Goal: Task Accomplishment & Management: Manage account settings

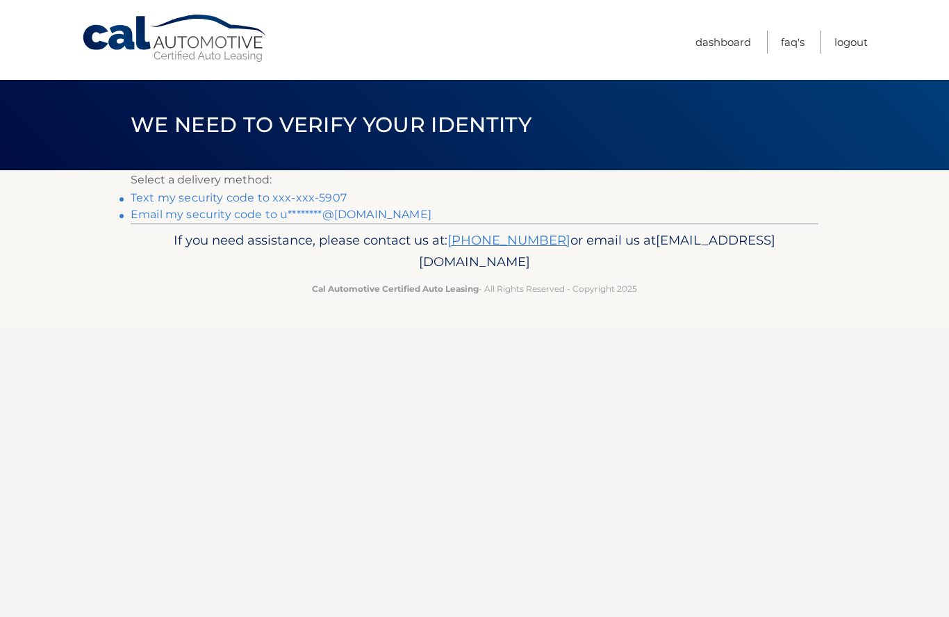
click at [331, 196] on link "Text my security code to xxx-xxx-5907" at bounding box center [239, 197] width 216 height 13
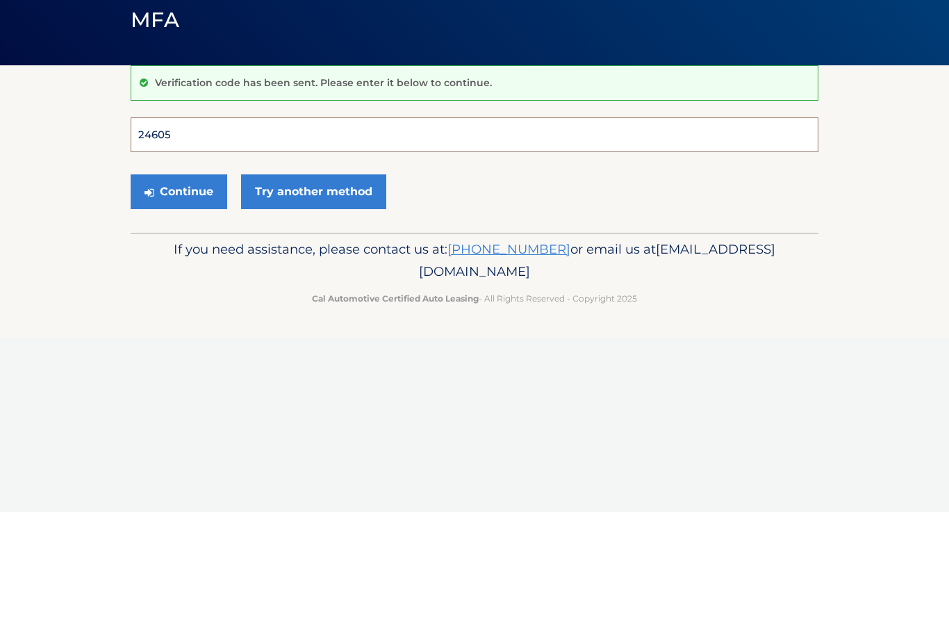
type input "246055"
click at [179, 279] on button "Continue" at bounding box center [179, 296] width 97 height 35
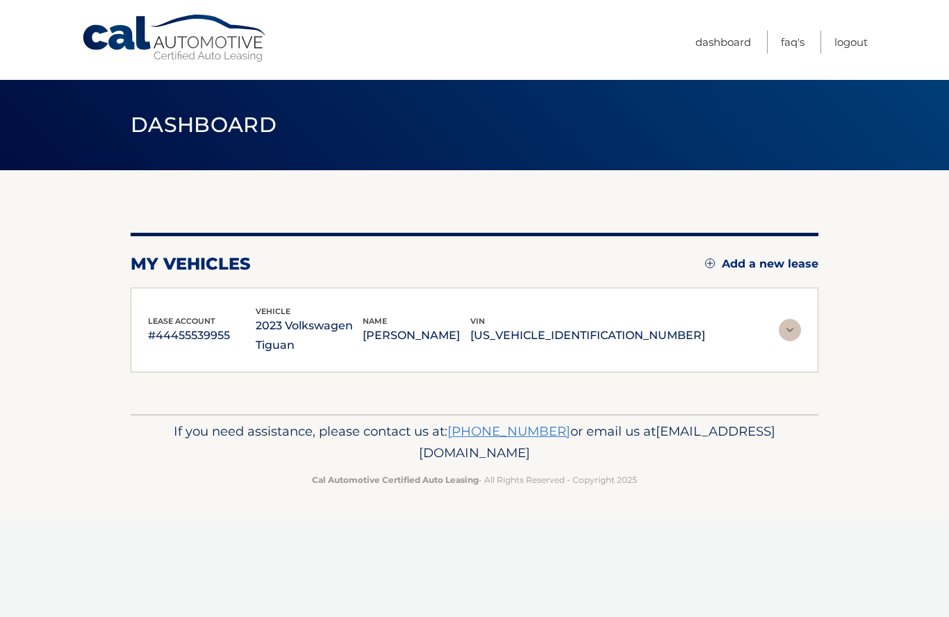
click at [779, 333] on img at bounding box center [790, 330] width 22 height 22
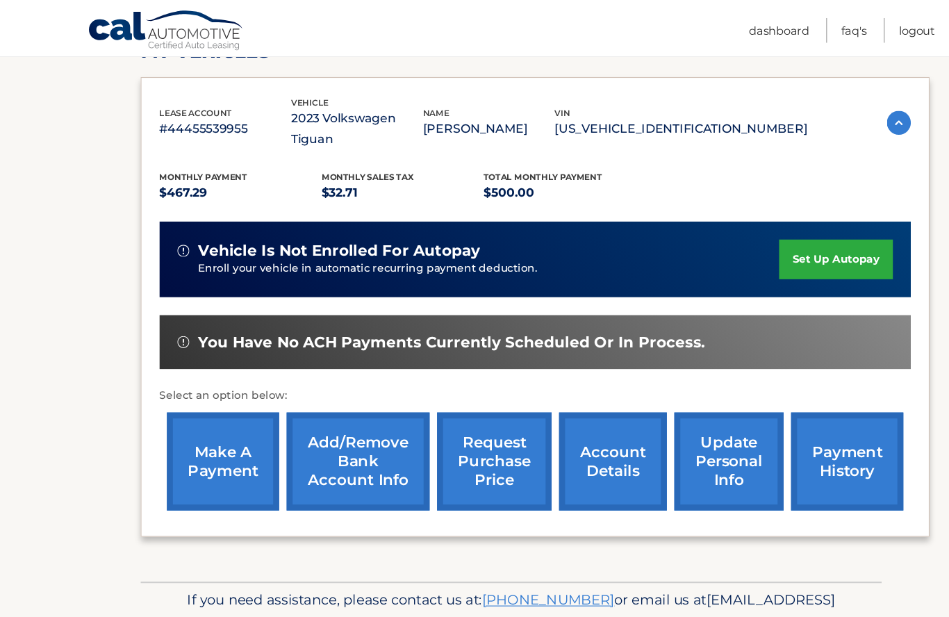
scroll to position [216, 0]
click at [561, 406] on link "account details" at bounding box center [569, 428] width 100 height 91
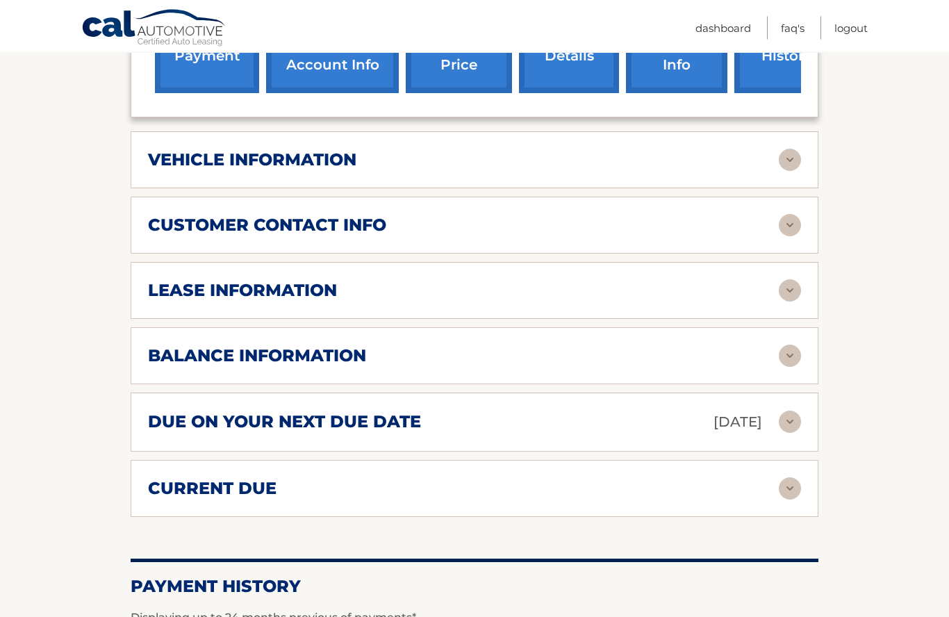
click at [787, 353] on img at bounding box center [790, 356] width 22 height 22
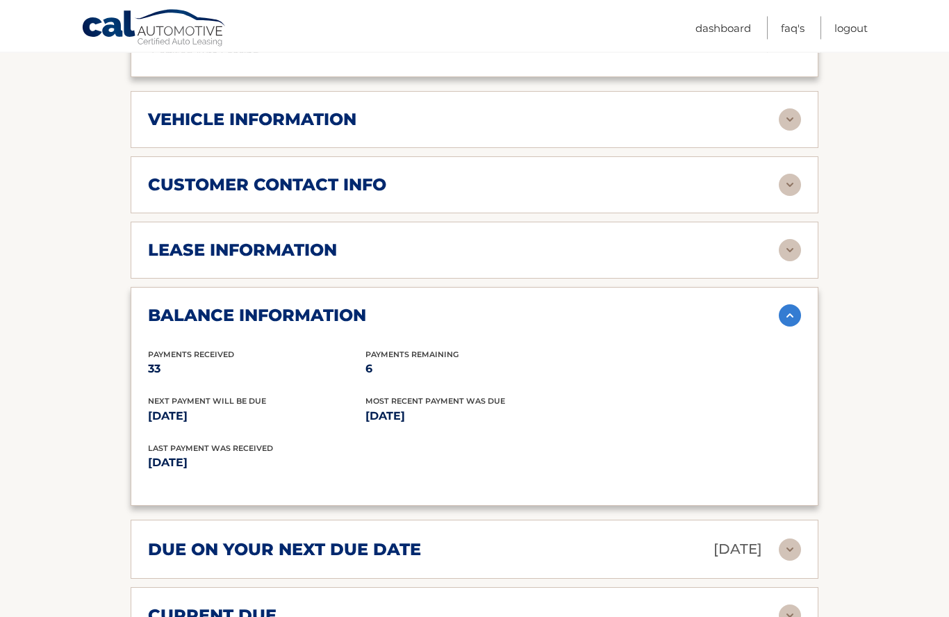
scroll to position [656, 0]
click at [786, 320] on img at bounding box center [790, 315] width 22 height 22
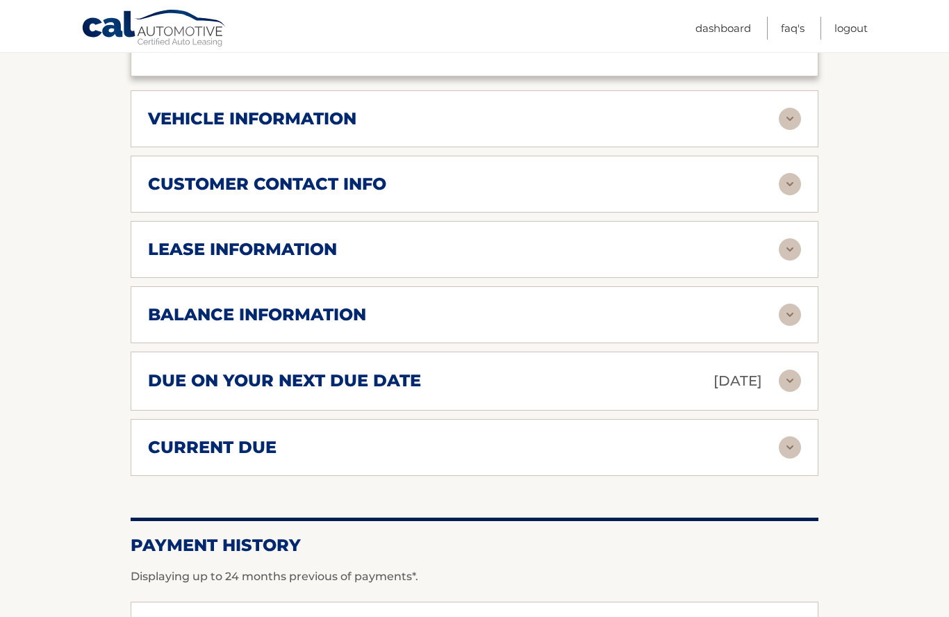
click at [791, 383] on img at bounding box center [790, 381] width 22 height 22
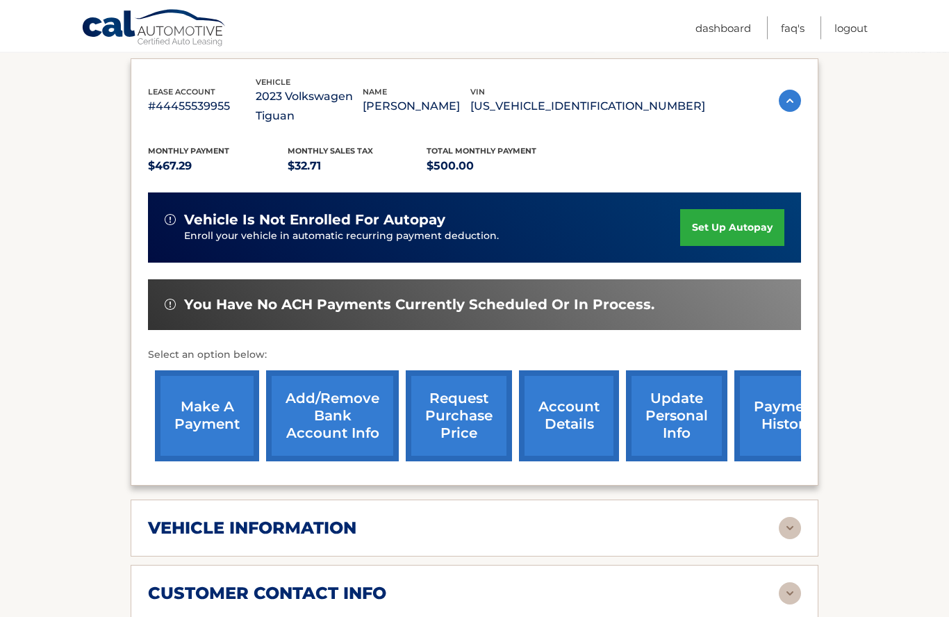
scroll to position [226, 0]
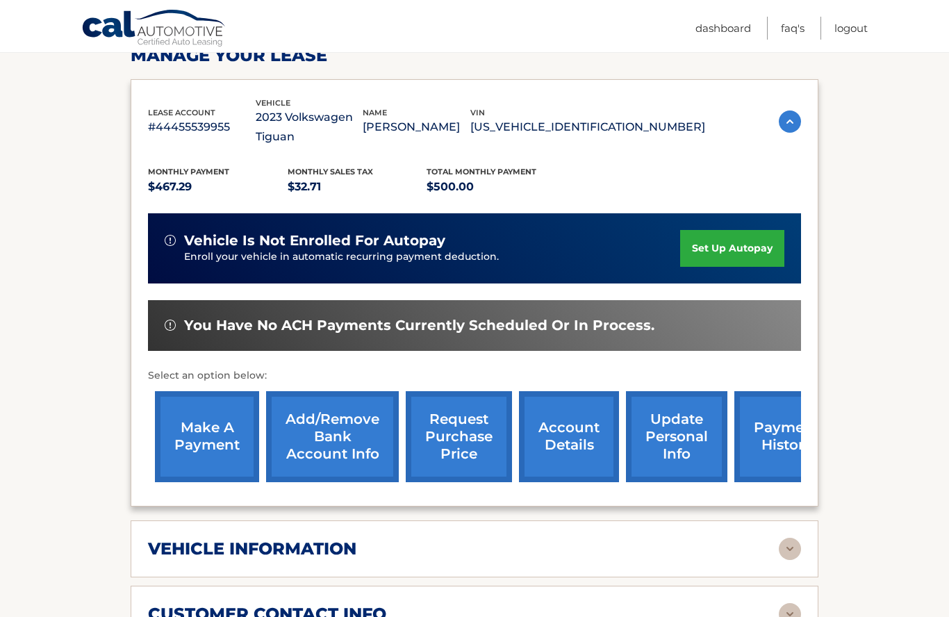
click at [848, 38] on link "Logout" at bounding box center [850, 28] width 33 height 23
